Goal: Task Accomplishment & Management: Manage account settings

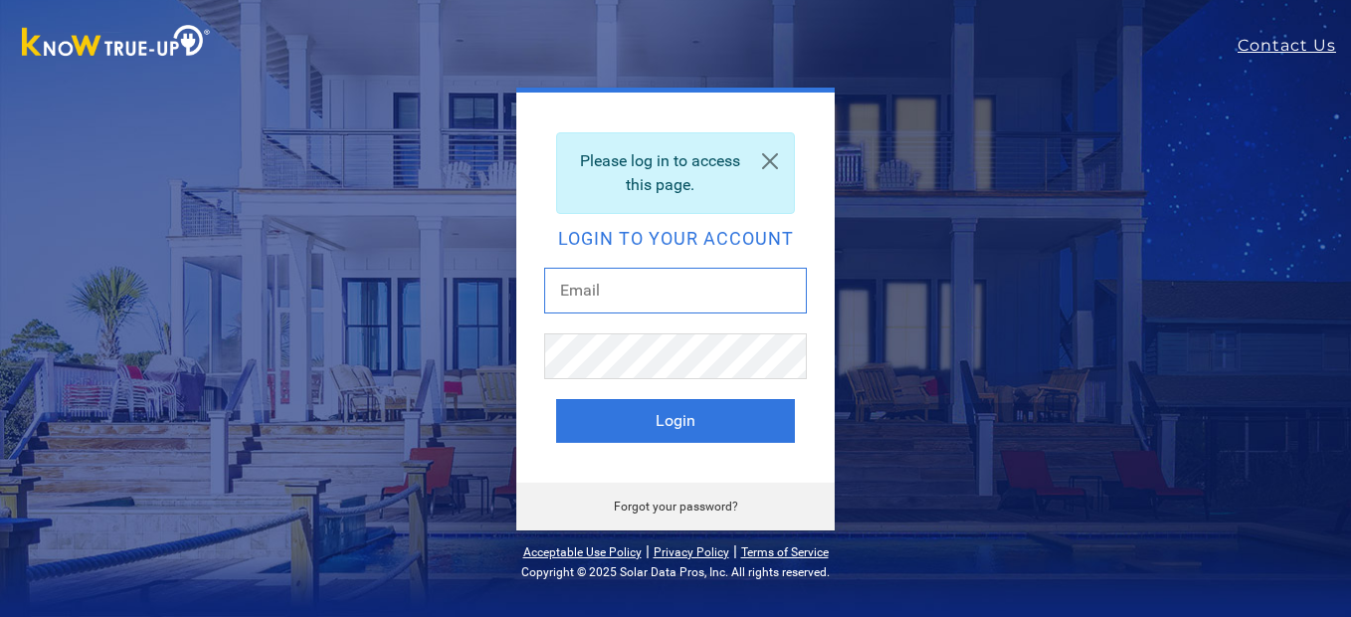
click at [689, 299] on input "text" at bounding box center [675, 291] width 263 height 46
type input "beardad@att.net"
click at [556, 399] on button "Login" at bounding box center [675, 421] width 239 height 44
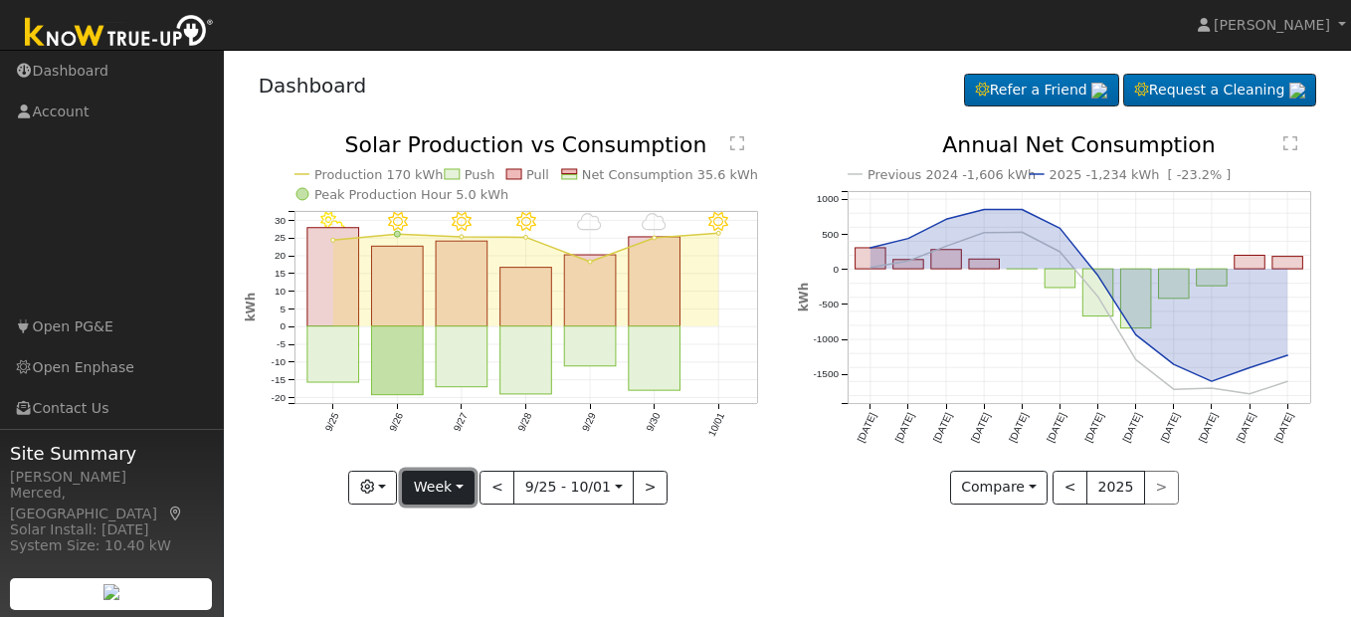
click at [458, 491] on button "Week" at bounding box center [438, 487] width 73 height 34
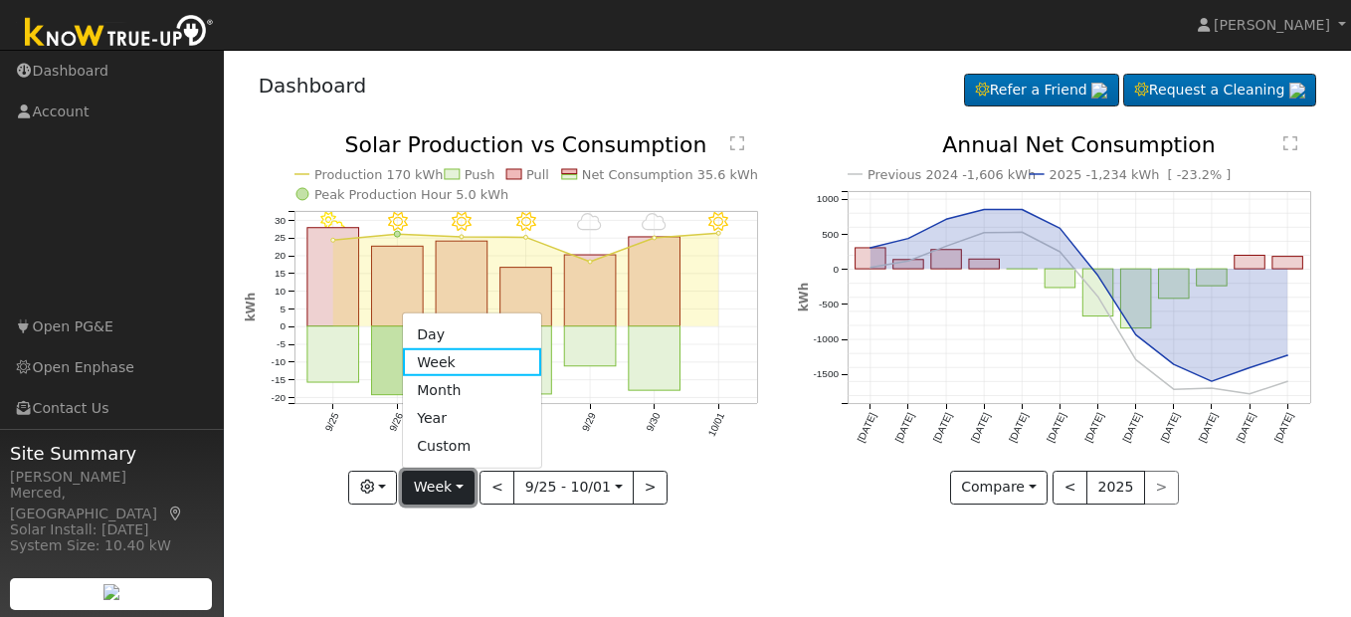
click at [458, 491] on button "Week" at bounding box center [438, 487] width 73 height 34
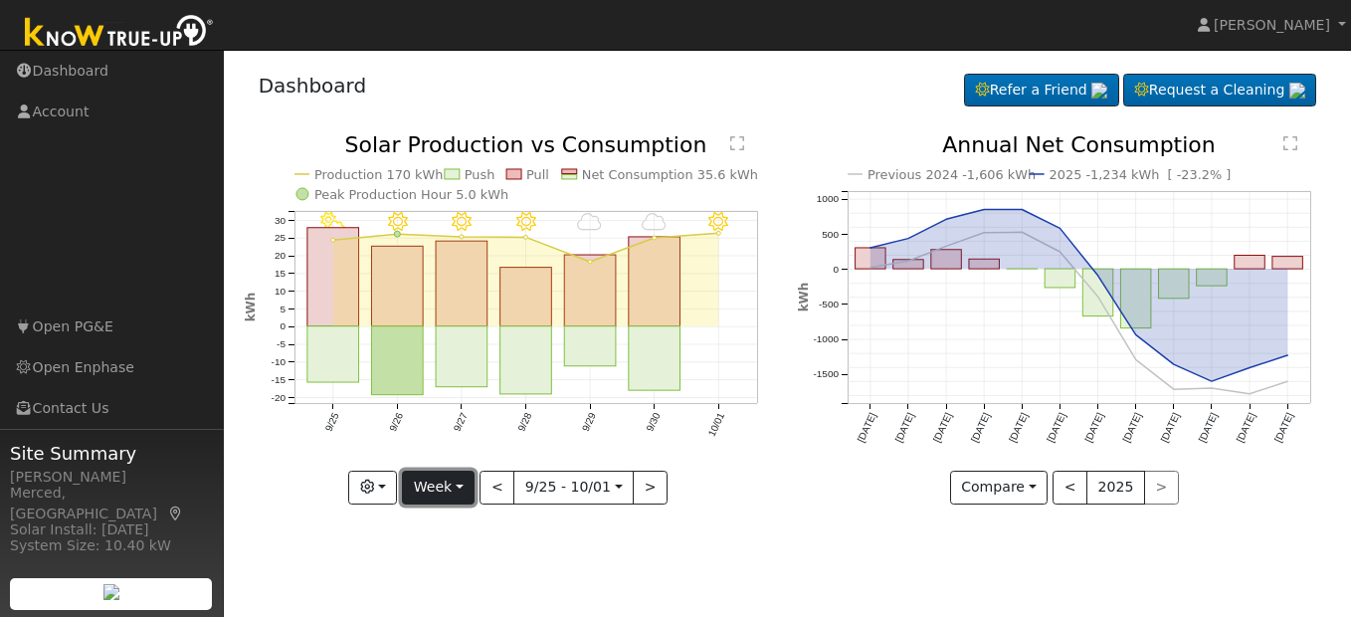
click at [451, 476] on button "Week" at bounding box center [438, 487] width 73 height 34
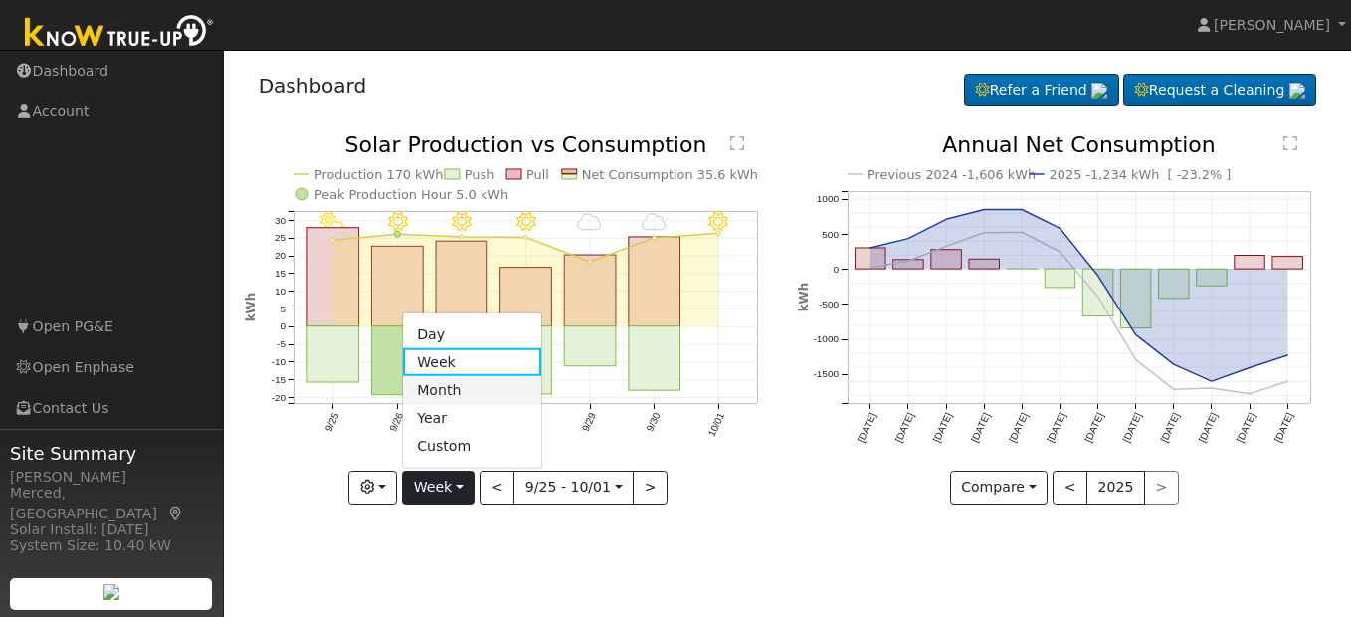
click at [451, 391] on link "Month" at bounding box center [472, 390] width 138 height 28
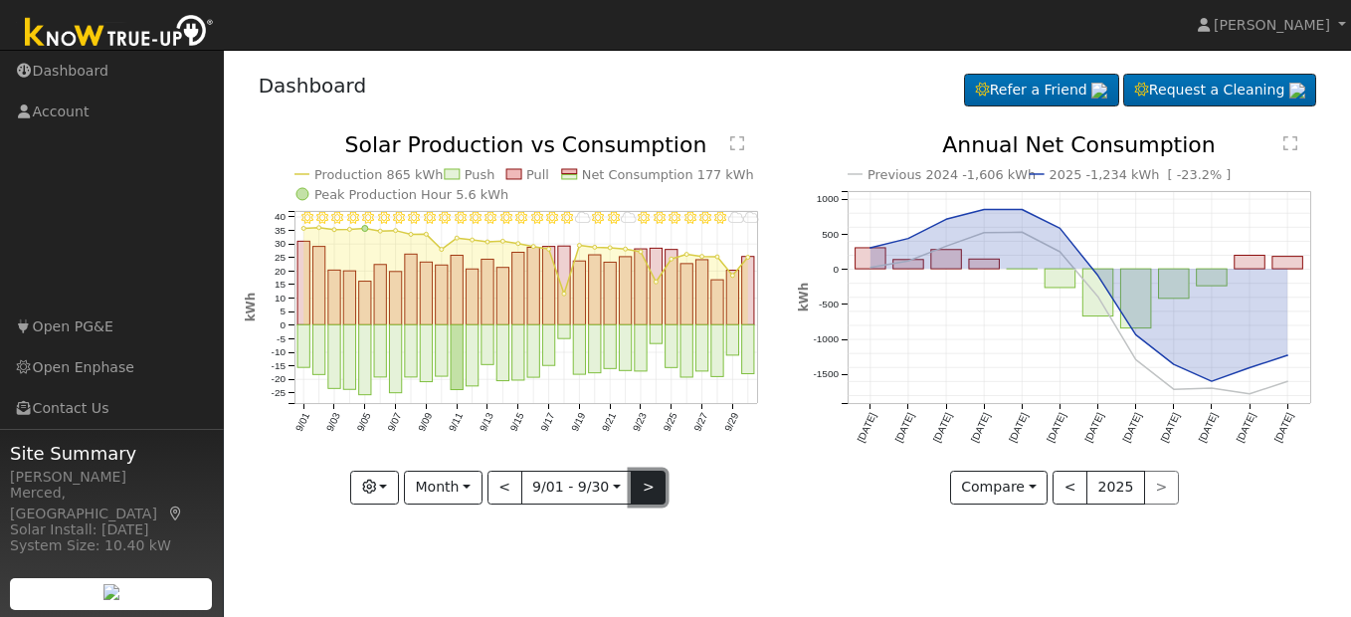
click at [647, 485] on button ">" at bounding box center [648, 487] width 35 height 34
type input "2025-10-01"
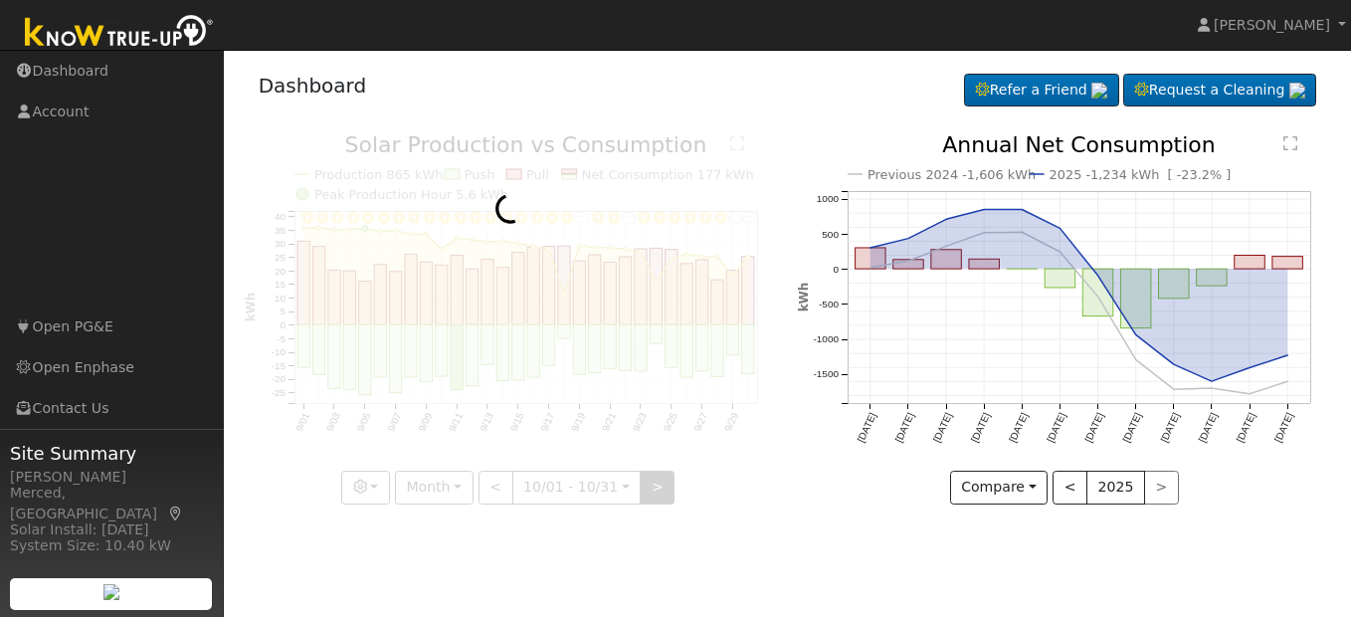
click at [647, 485] on div at bounding box center [511, 319] width 532 height 370
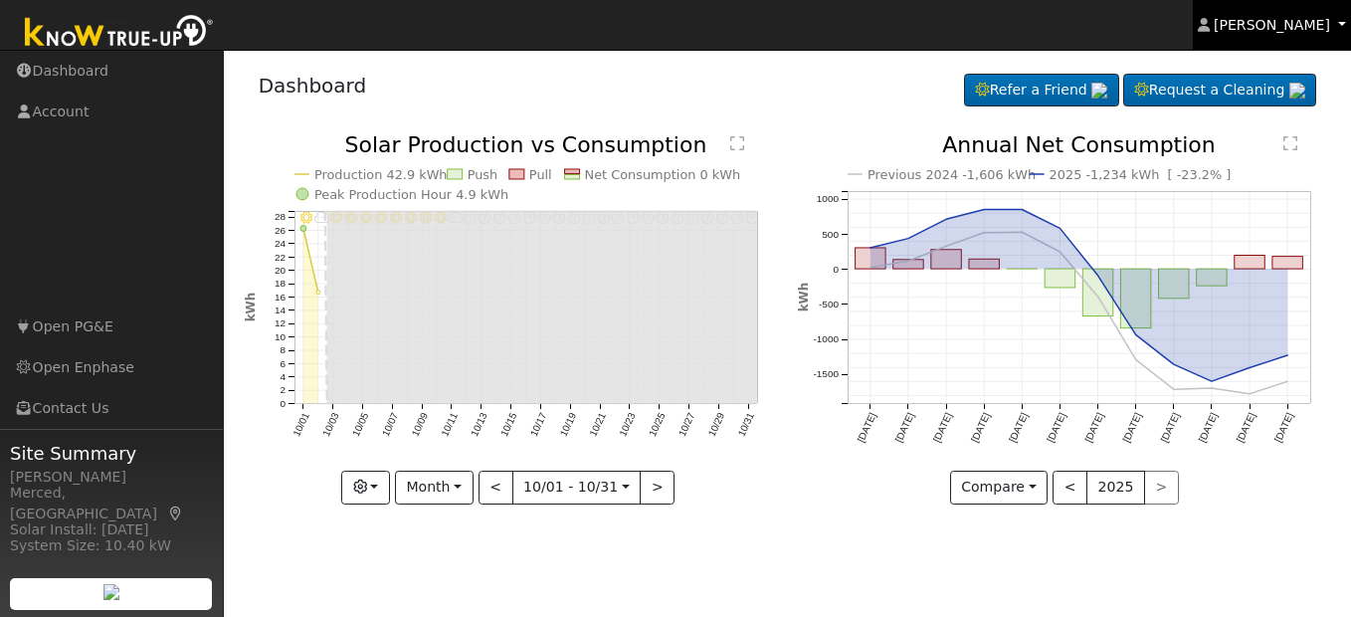
click at [1290, 34] on link "James Mendoza" at bounding box center [1271, 25] width 159 height 50
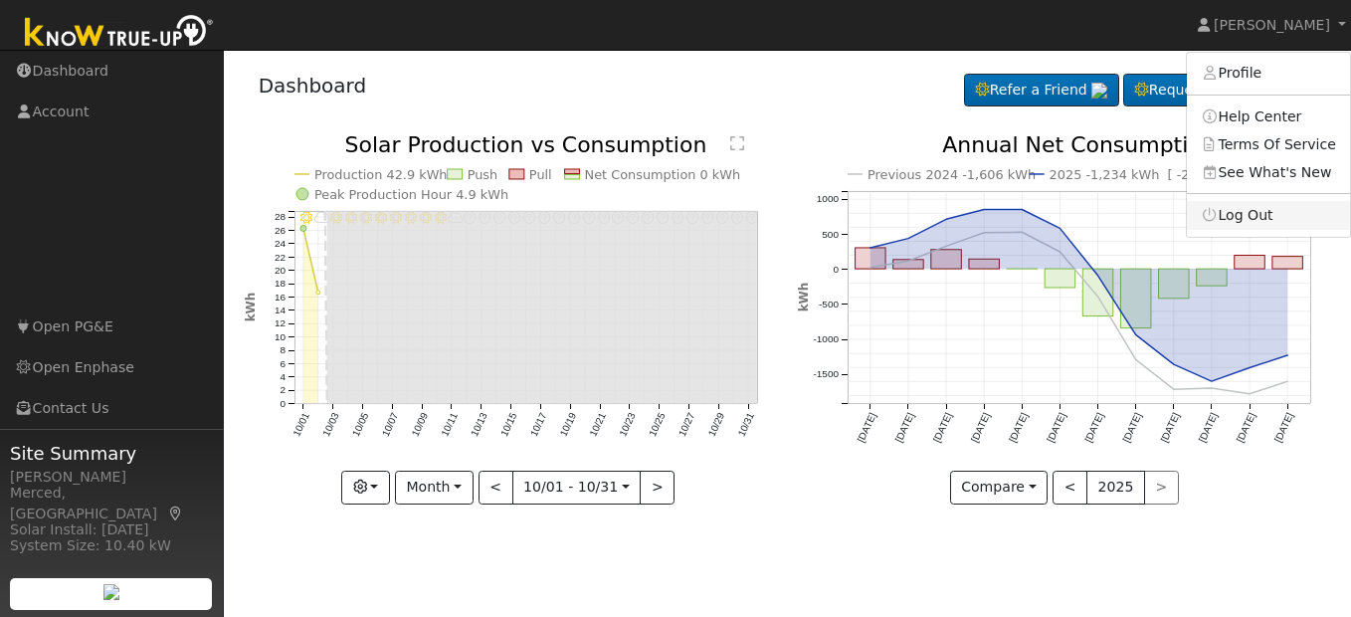
click at [1268, 208] on link "Log Out" at bounding box center [1268, 215] width 163 height 28
